Goal: Task Accomplishment & Management: Manage account settings

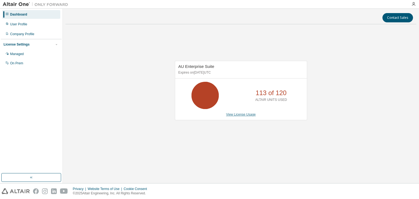
click at [240, 114] on link "View License Usage" at bounding box center [241, 115] width 30 height 4
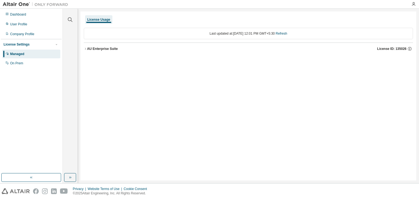
click at [85, 50] on icon "button" at bounding box center [85, 48] width 3 height 3
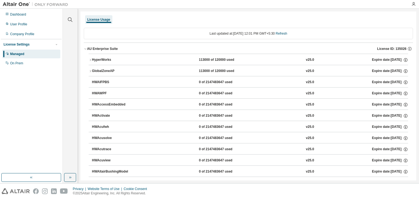
click at [98, 61] on div "HyperWorks" at bounding box center [116, 60] width 49 height 5
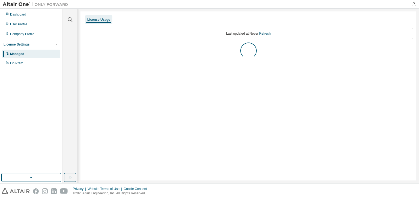
click at [94, 16] on div "License Usage" at bounding box center [98, 19] width 27 height 9
click at [288, 35] on link "Refresh" at bounding box center [281, 34] width 11 height 4
click at [98, 45] on button "AU Enterprise Suite License ID: 135026" at bounding box center [249, 49] width 330 height 12
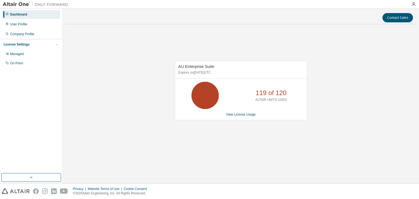
click at [334, 61] on div "AU Enterprise Suite Expires on [DATE] UTC 119 of 120 ALTAIR UNITS USED View Lic…" at bounding box center [241, 94] width 351 height 130
